Goal: Transaction & Acquisition: Purchase product/service

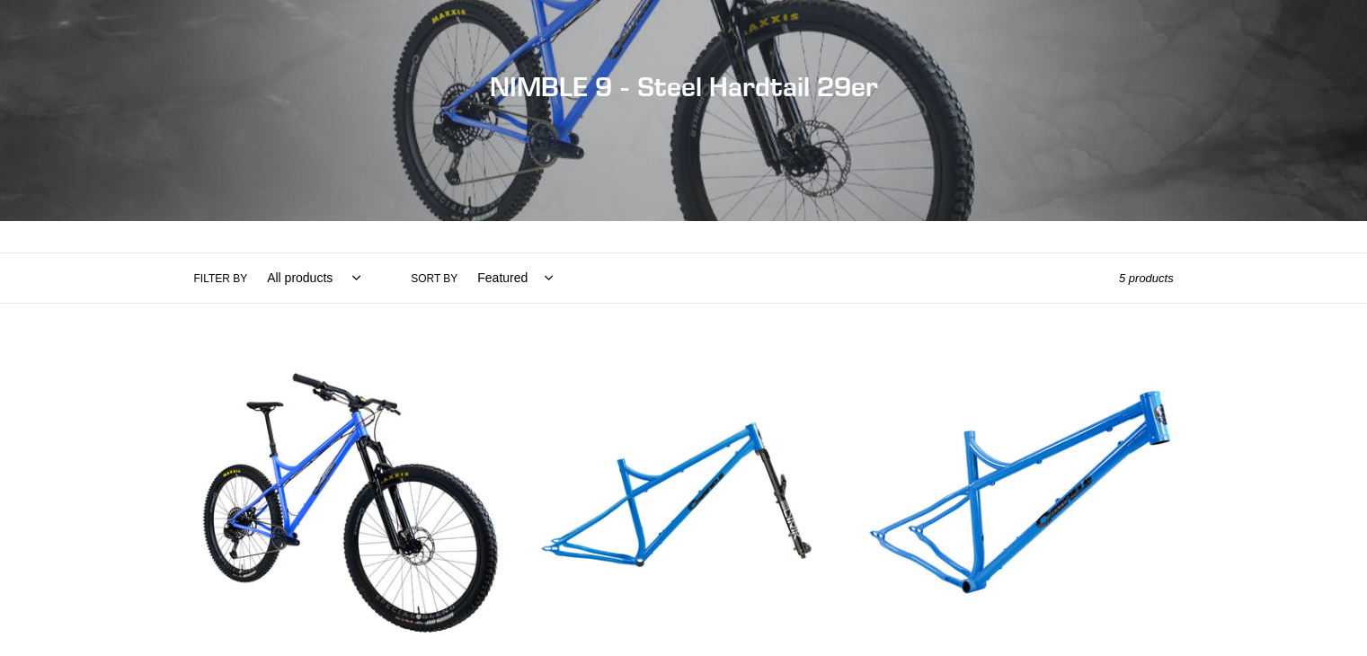
scroll to position [359, 0]
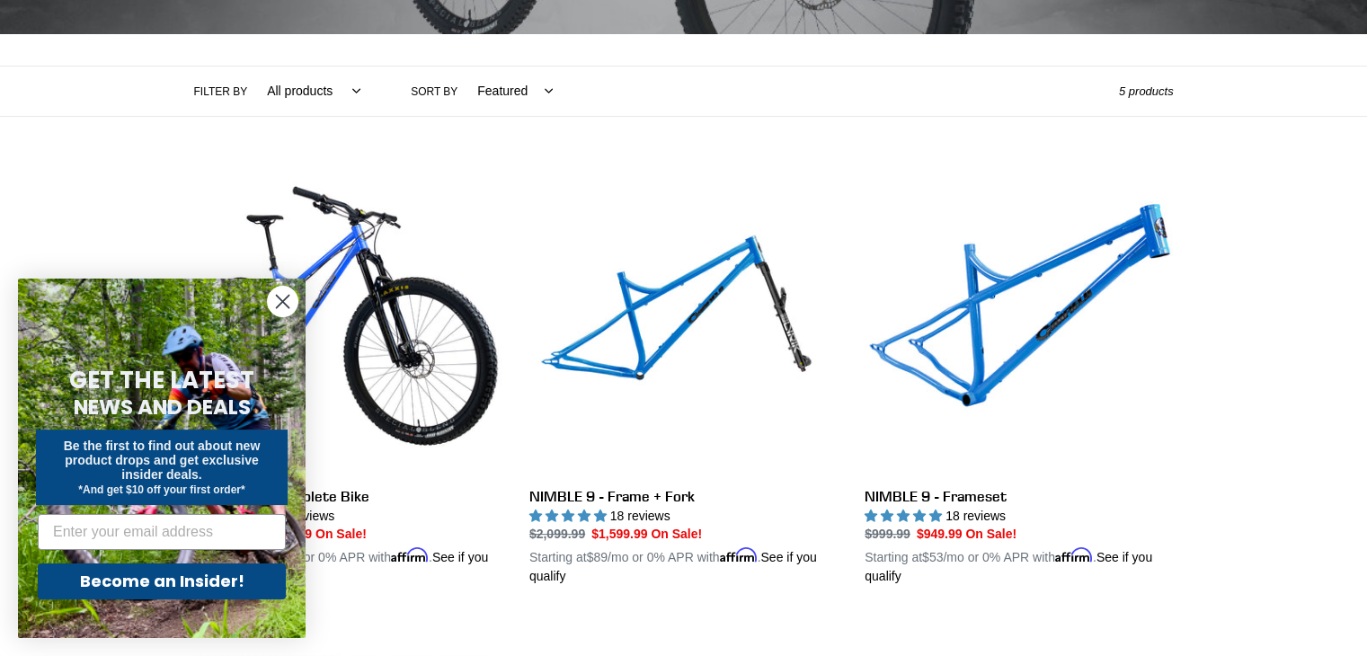
click at [281, 296] on circle "Close dialog" at bounding box center [283, 302] width 30 height 30
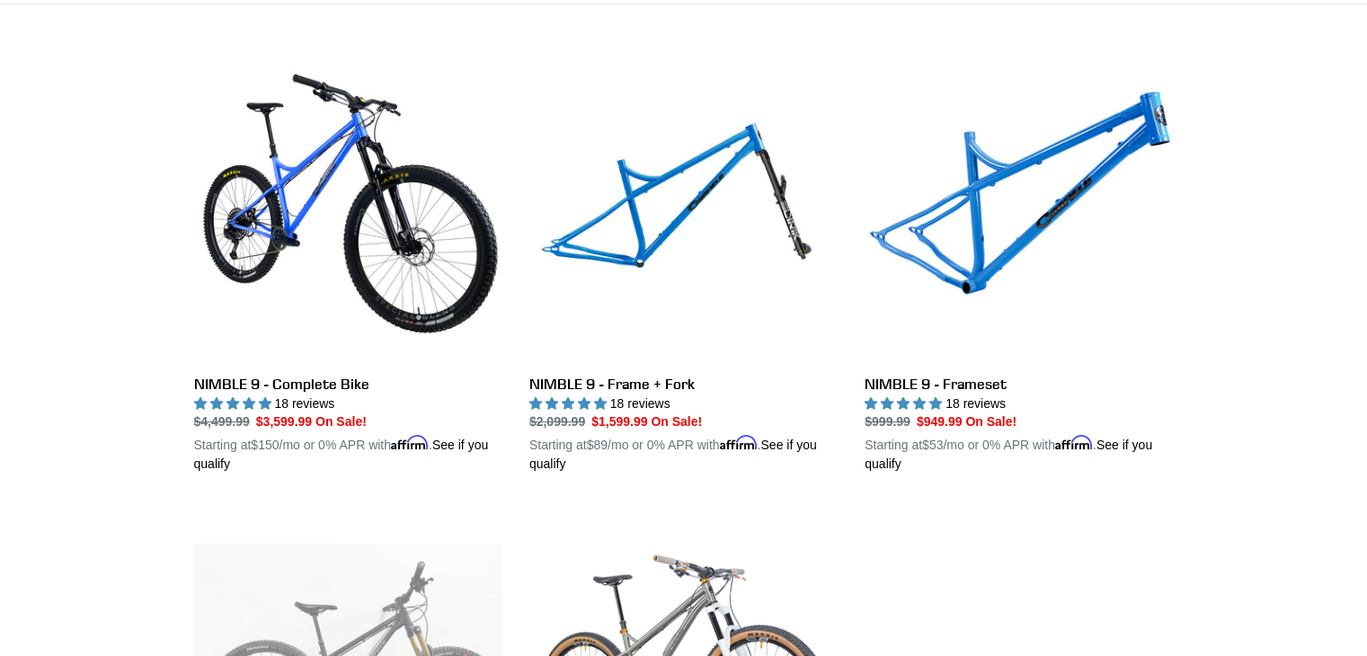
scroll to position [449, 0]
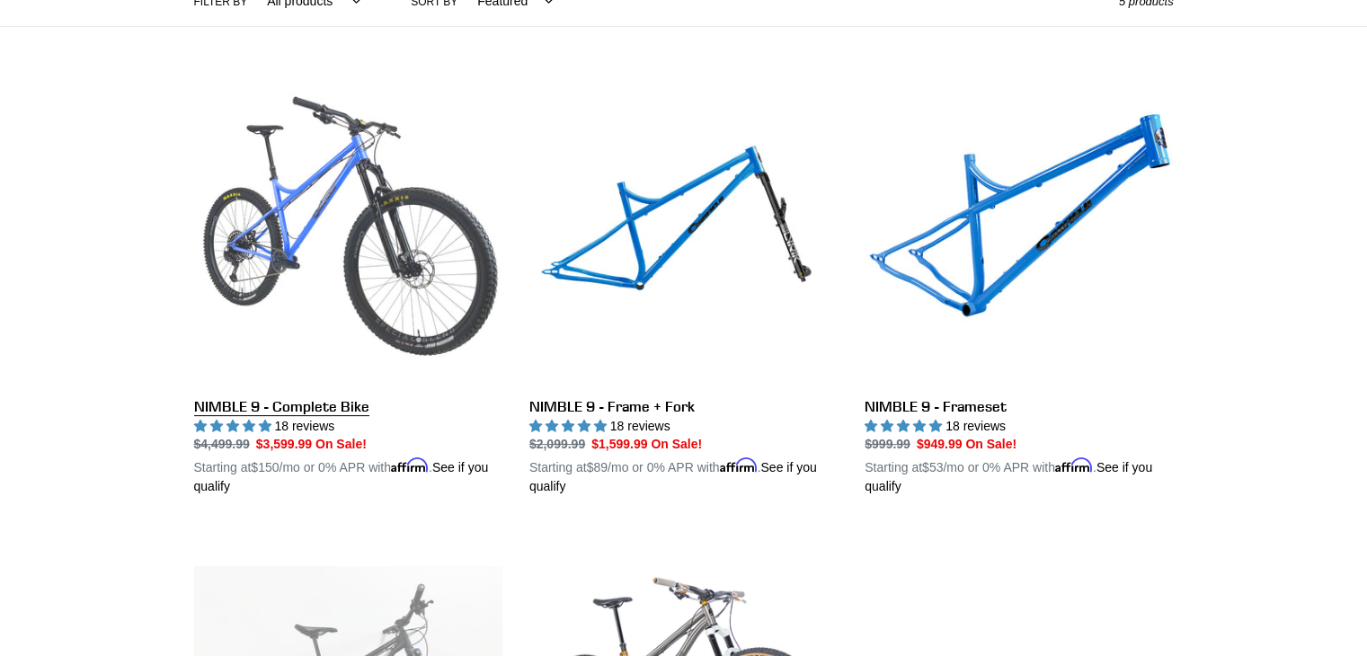
click at [300, 209] on link "NIMBLE 9 - Complete Bike" at bounding box center [348, 286] width 308 height 421
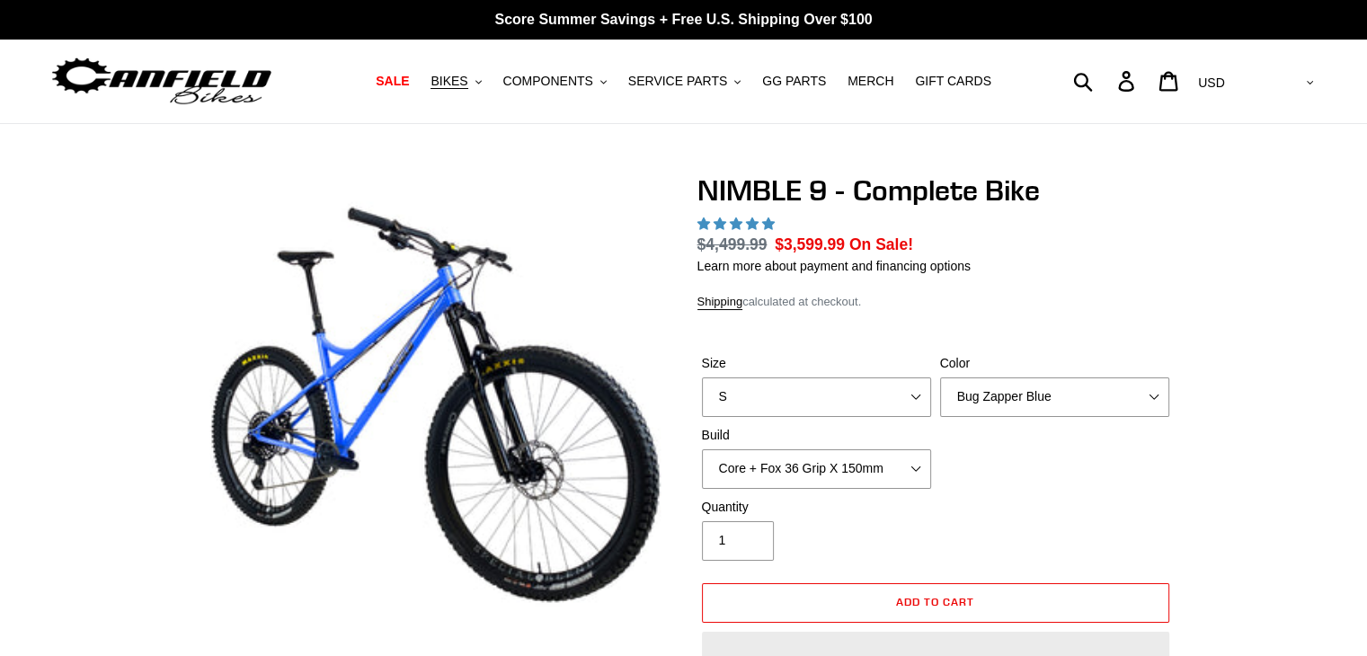
select select "highest-rating"
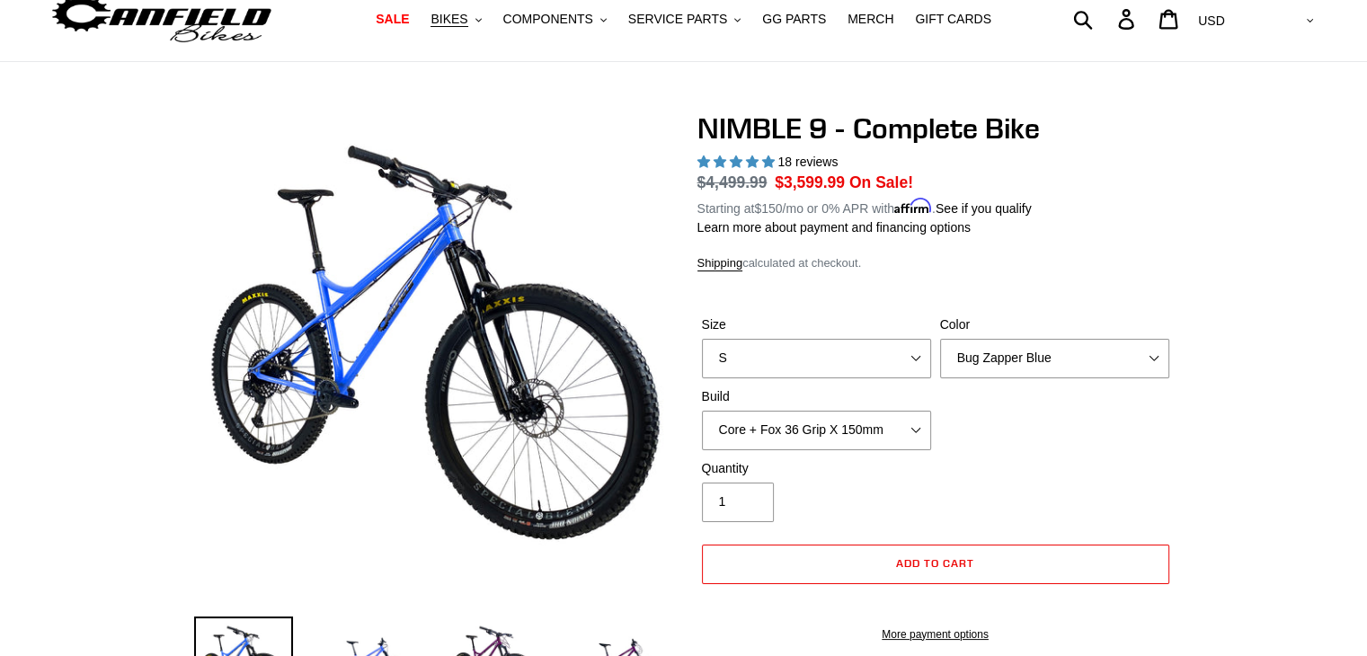
scroll to position [270, 0]
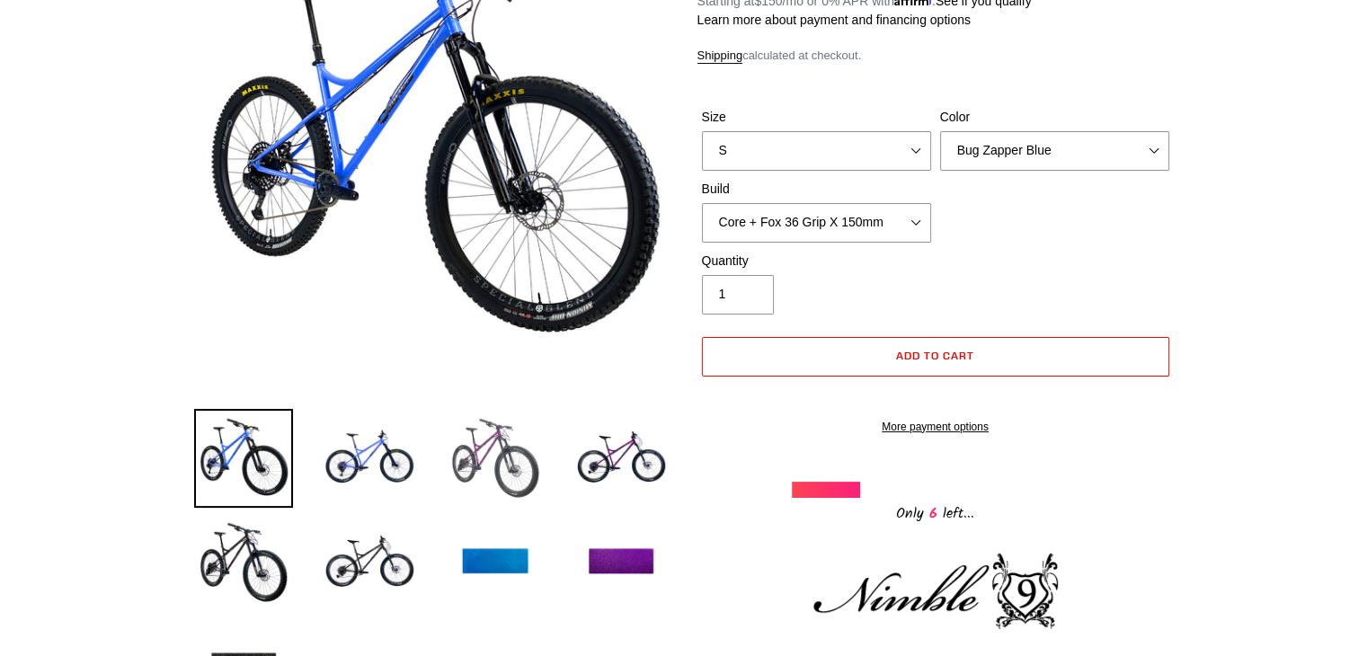
click at [464, 465] on img at bounding box center [495, 458] width 99 height 99
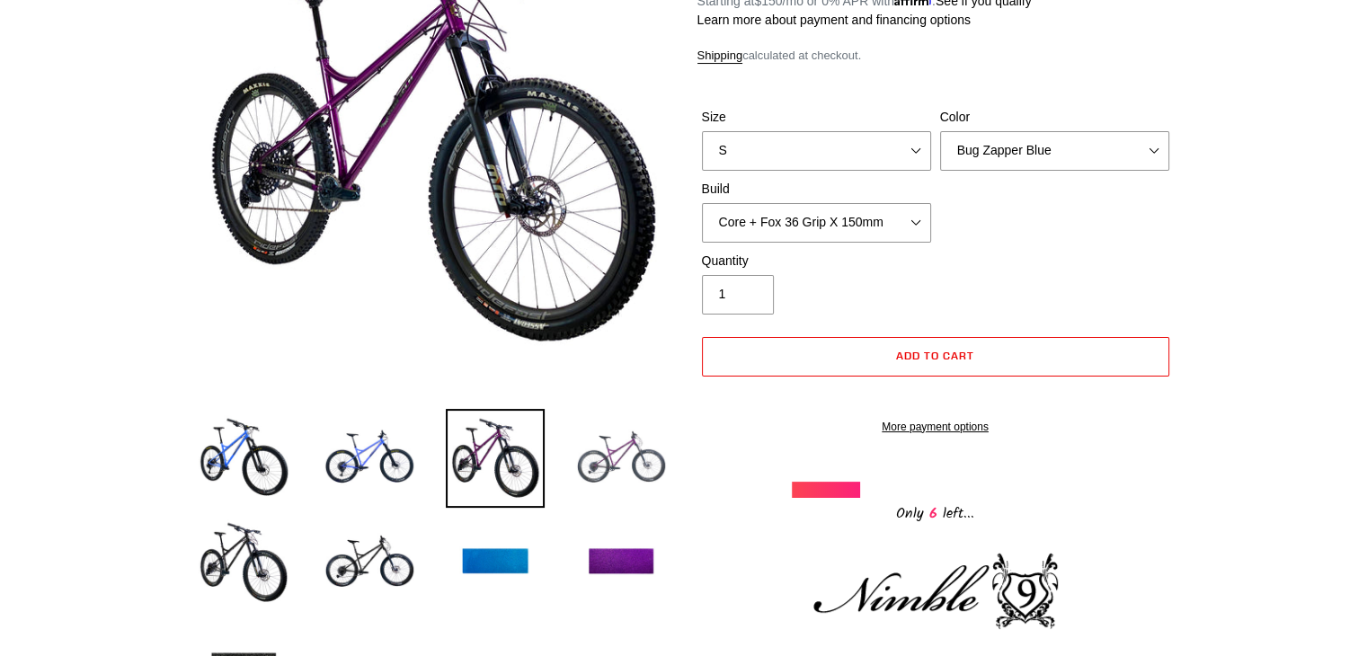
click at [604, 471] on img at bounding box center [620, 458] width 99 height 99
